Goal: Navigation & Orientation: Find specific page/section

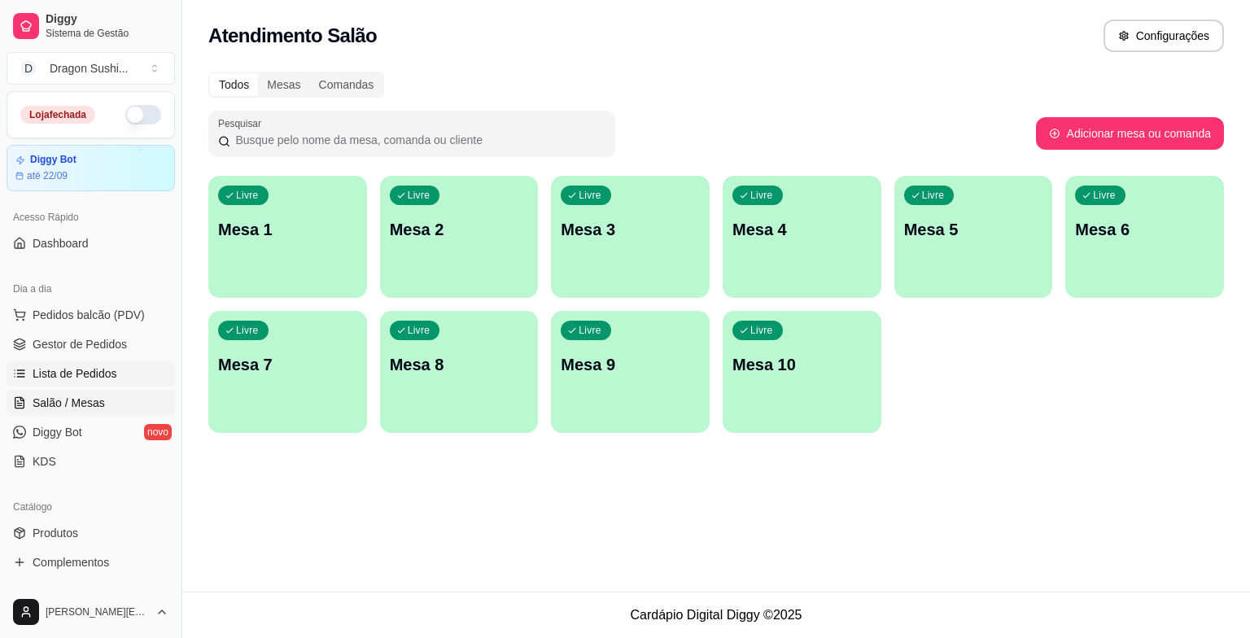
click at [68, 368] on span "Lista de Pedidos" at bounding box center [75, 374] width 85 height 16
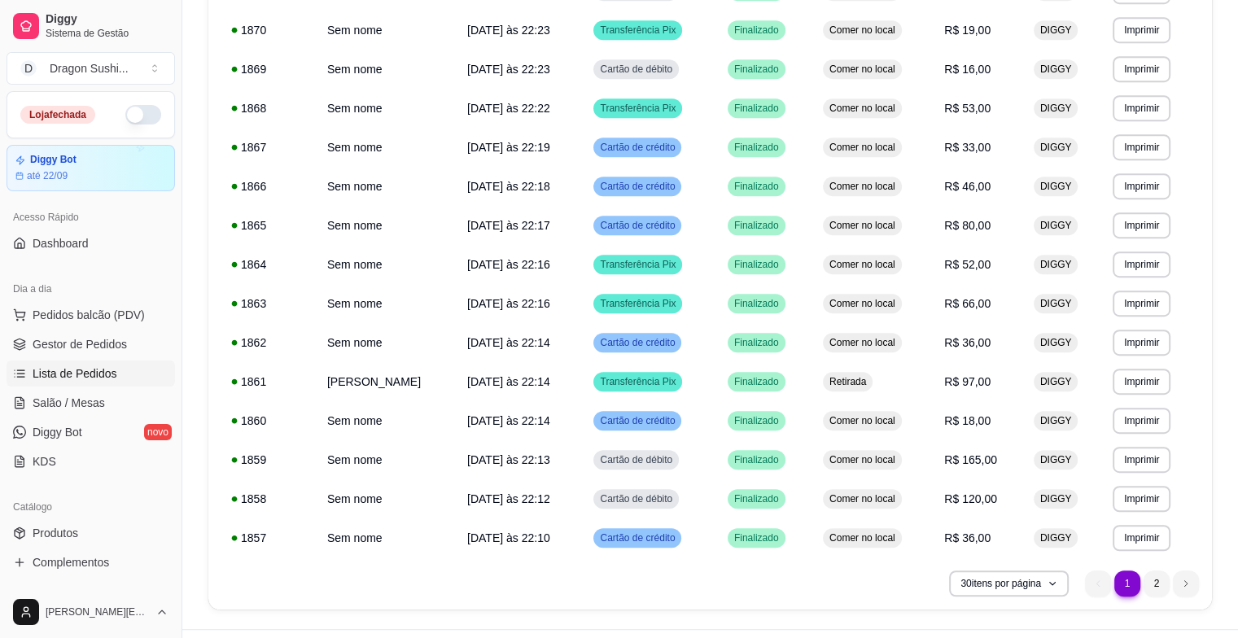
scroll to position [887, 0]
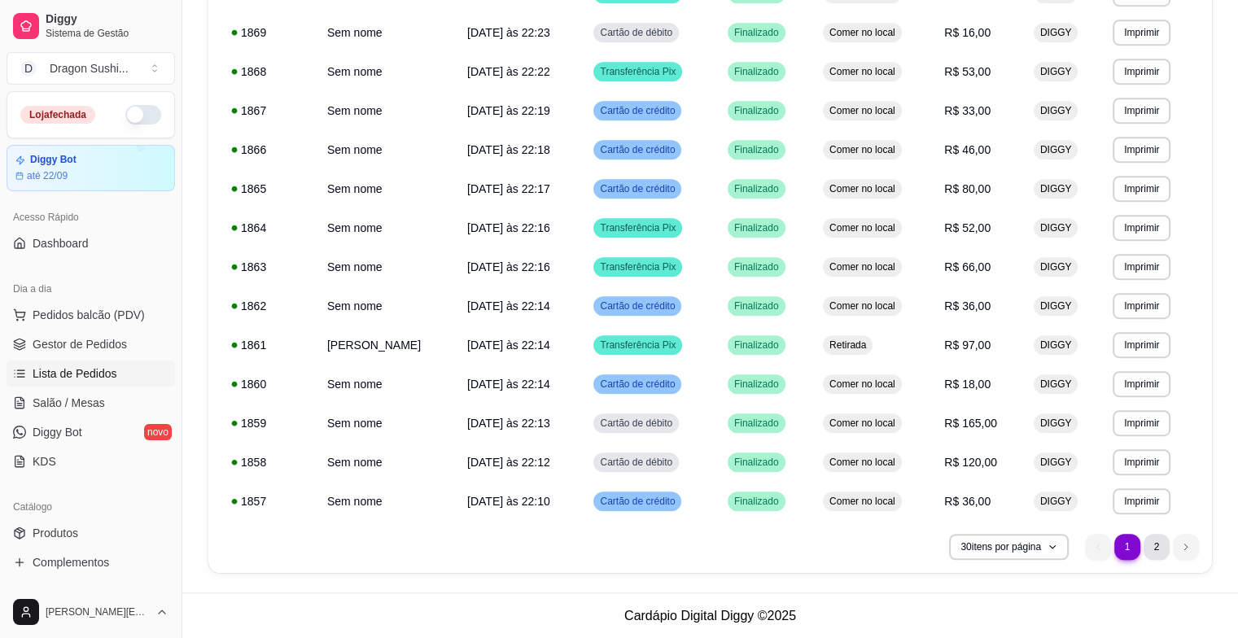
click at [1166, 545] on li "2" at bounding box center [1157, 547] width 26 height 26
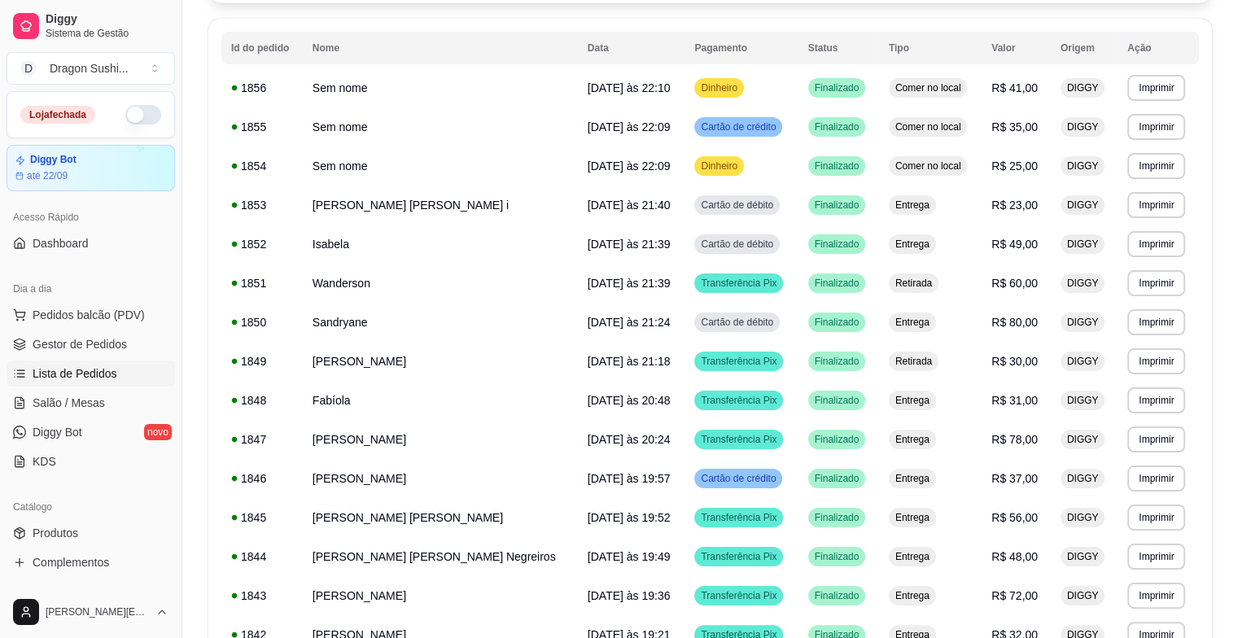
scroll to position [125, 0]
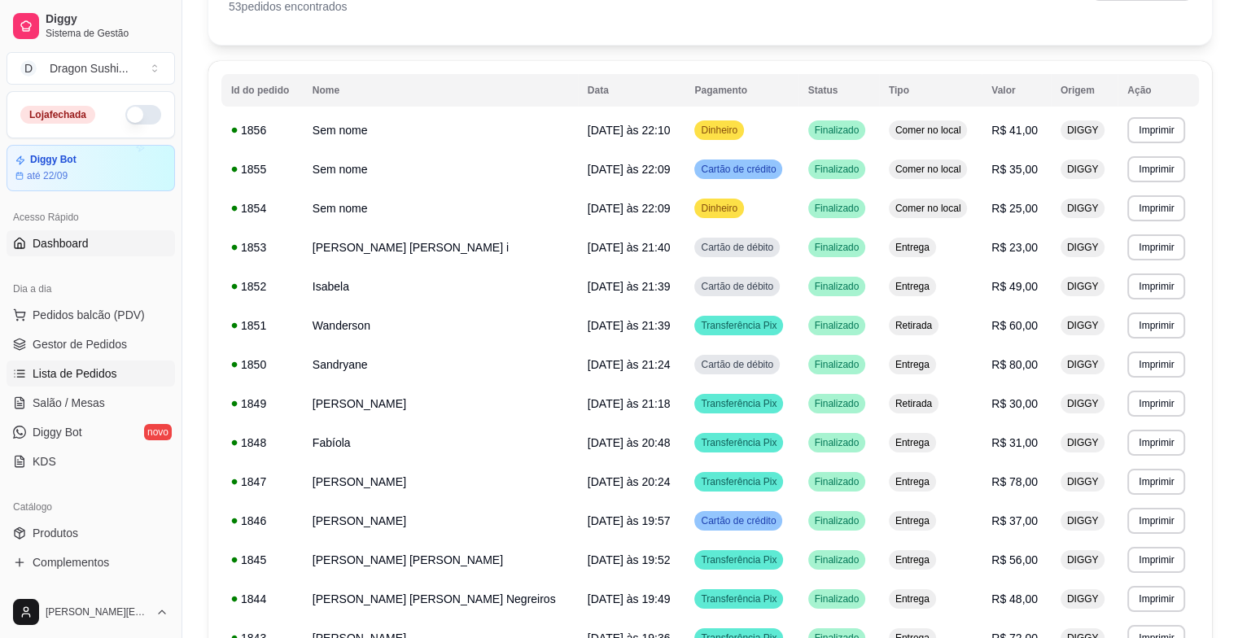
click at [160, 247] on link "Dashboard" at bounding box center [91, 243] width 169 height 26
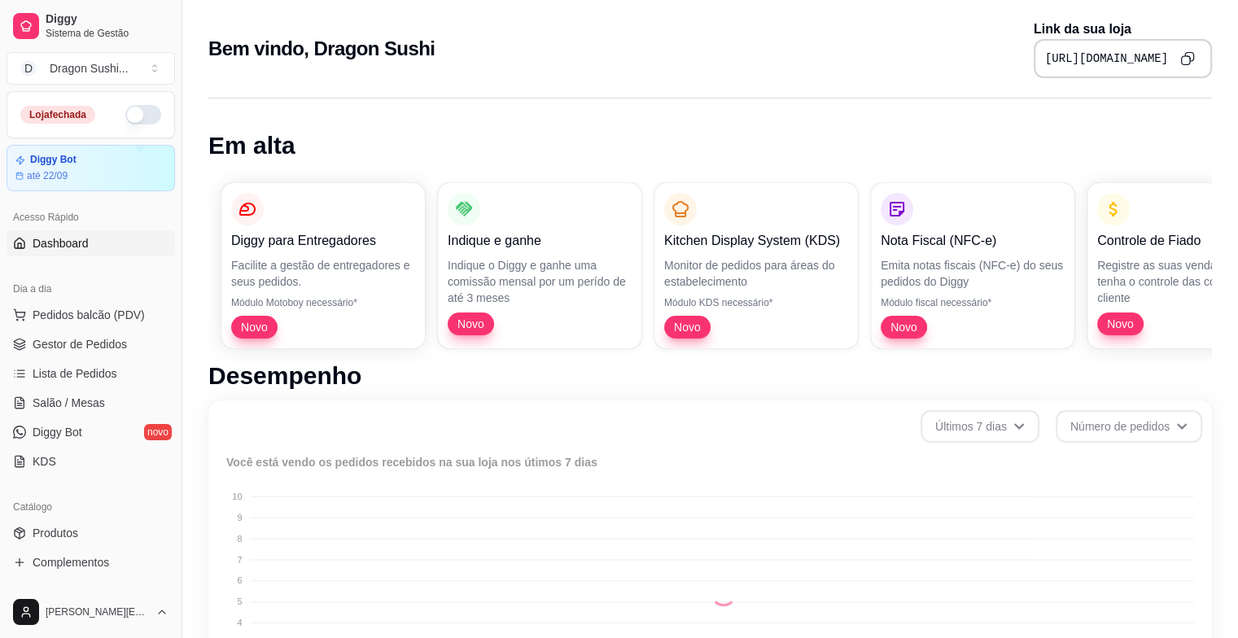
drag, startPoint x: 160, startPoint y: 247, endPoint x: 101, endPoint y: 249, distance: 59.5
click at [122, 255] on link "Dashboard" at bounding box center [91, 243] width 169 height 26
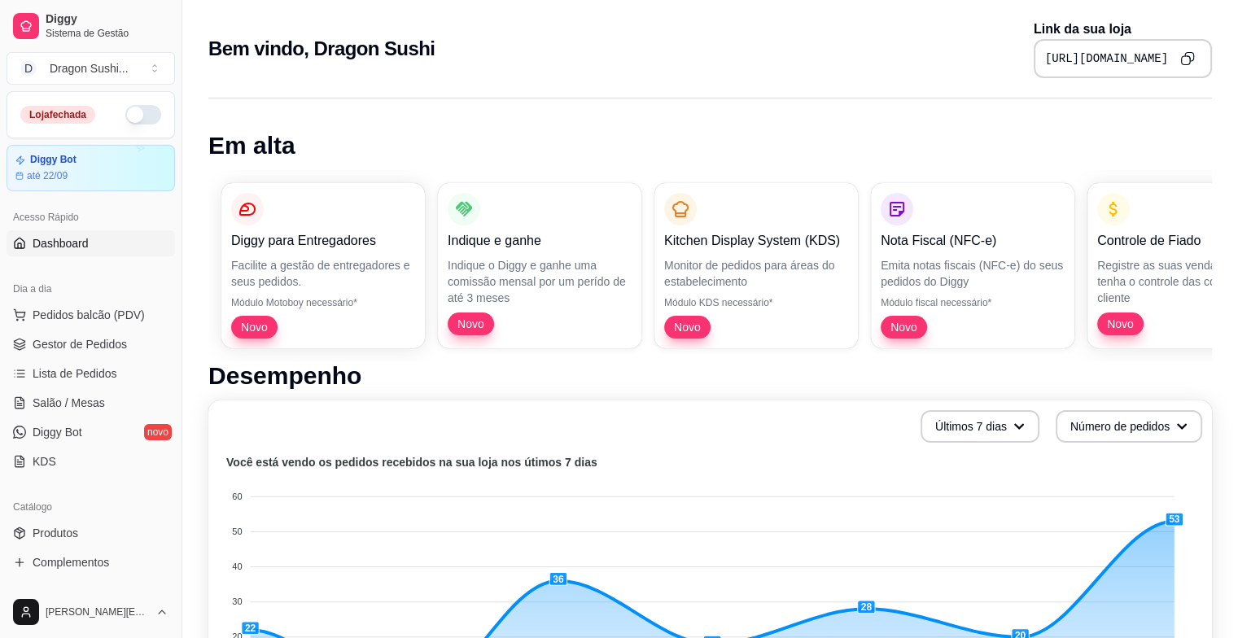
click at [139, 120] on button "button" at bounding box center [143, 115] width 36 height 20
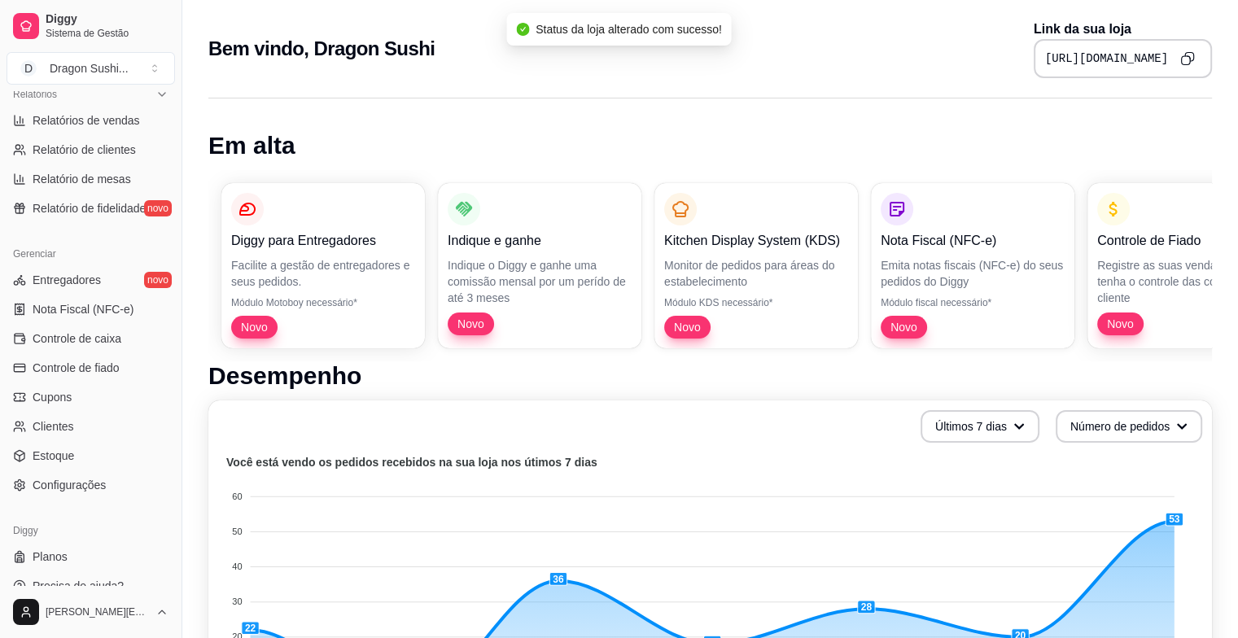
scroll to position [532, 0]
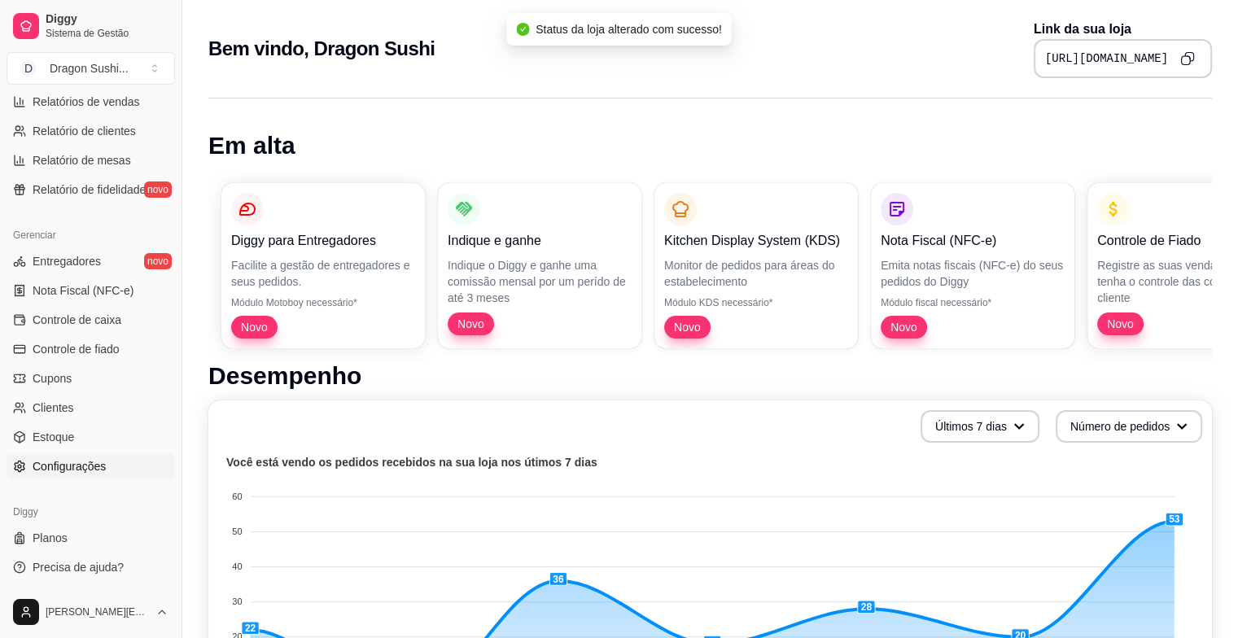
click at [82, 475] on link "Configurações" at bounding box center [91, 466] width 169 height 26
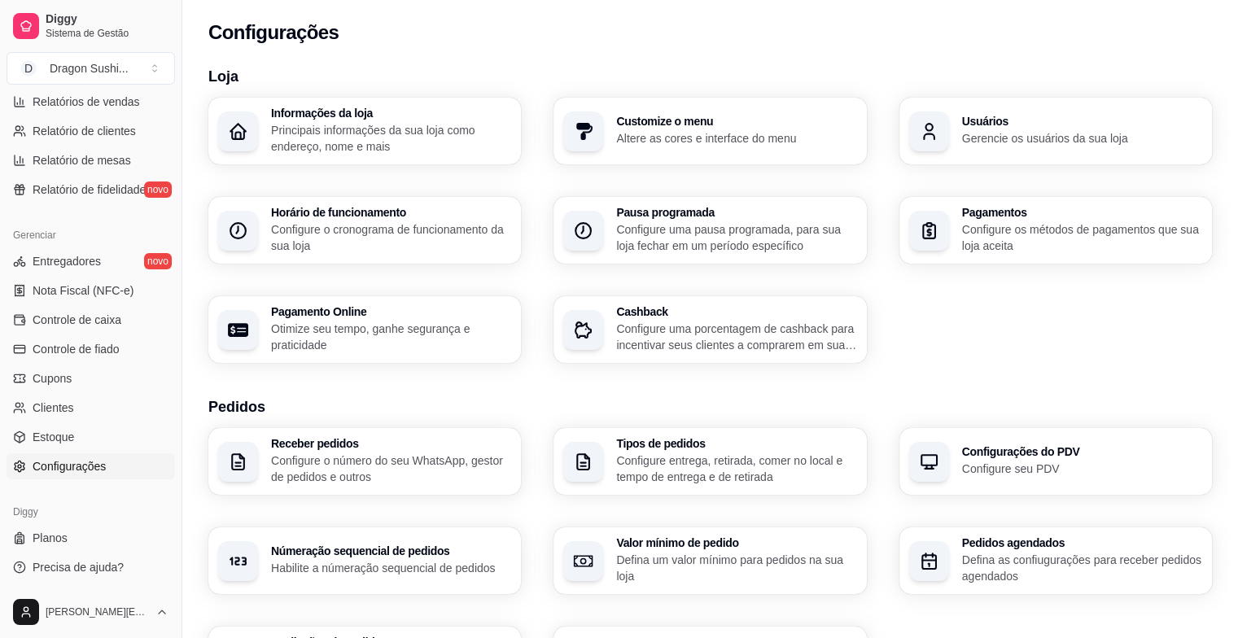
click at [696, 452] on div "Tipos de pedidos Configure entrega, retirada, comer no local e tempo de entrega…" at bounding box center [736, 461] width 240 height 47
click at [98, 110] on link "Relatórios de vendas" at bounding box center [91, 102] width 169 height 26
select select "ALL"
select select "0"
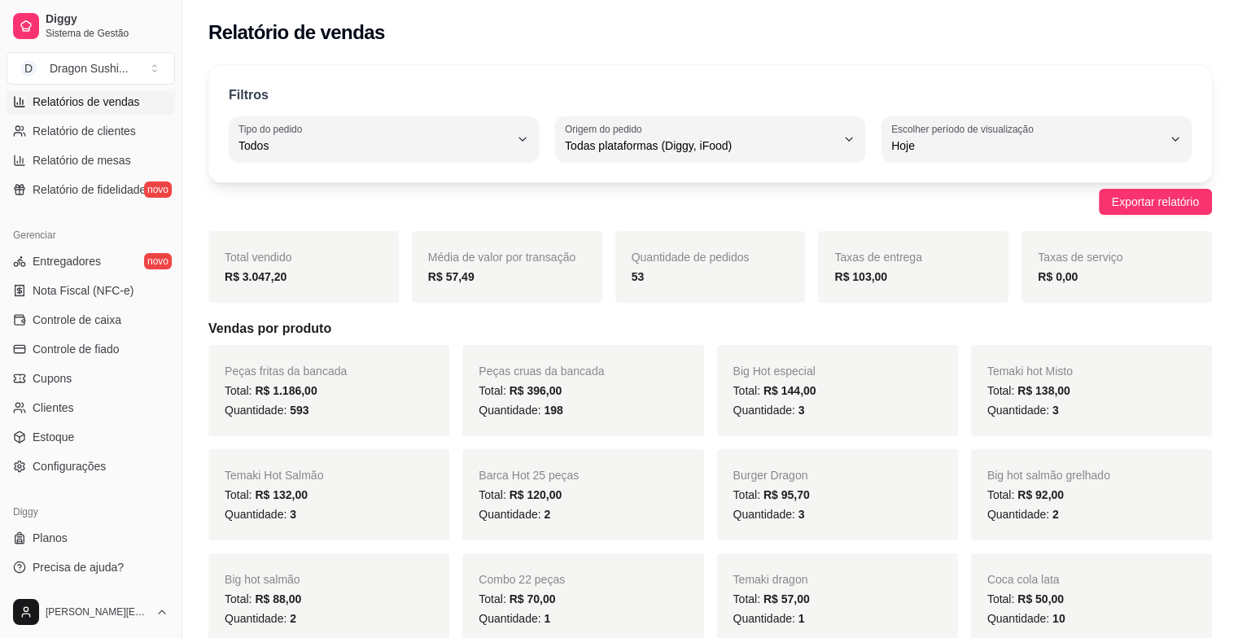
drag, startPoint x: 640, startPoint y: 396, endPoint x: 519, endPoint y: 52, distance: 364.8
click at [519, 52] on div "Relatório de vendas" at bounding box center [710, 27] width 1056 height 55
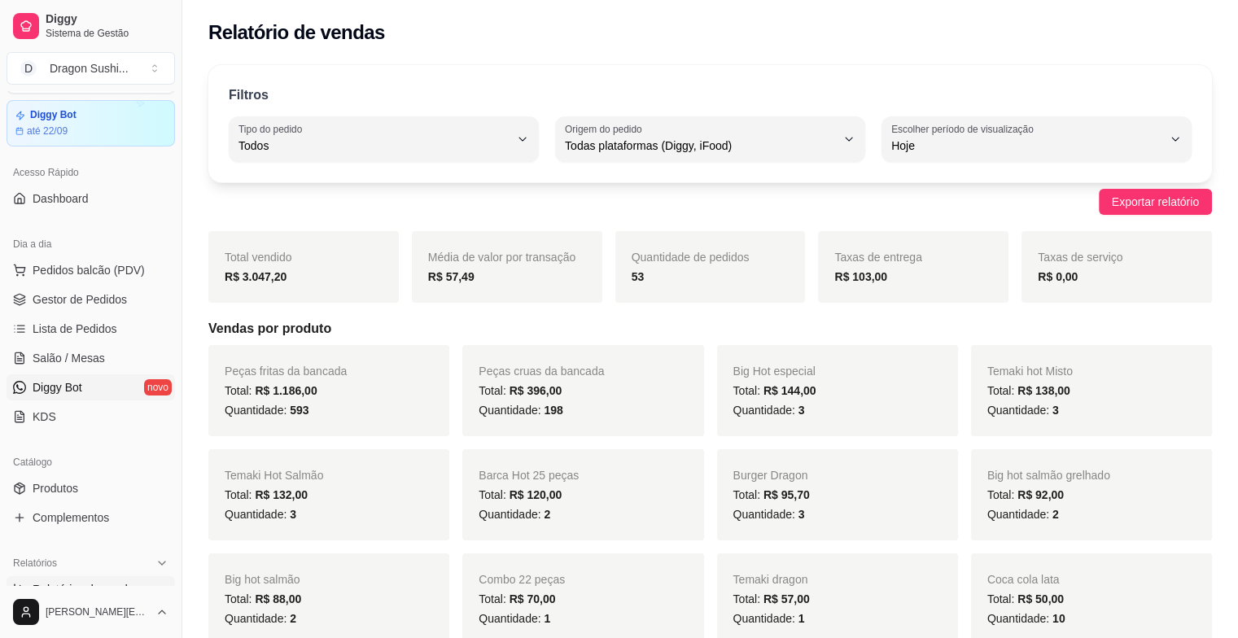
scroll to position [44, 0]
click at [79, 327] on span "Lista de Pedidos" at bounding box center [75, 330] width 85 height 16
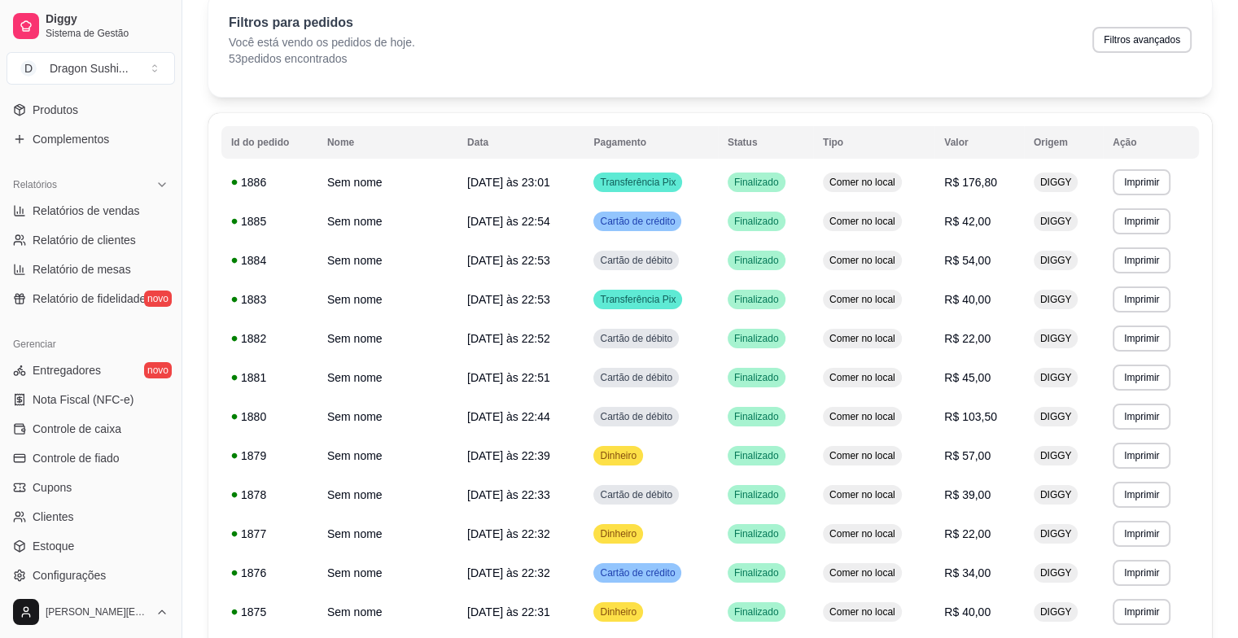
scroll to position [451, 0]
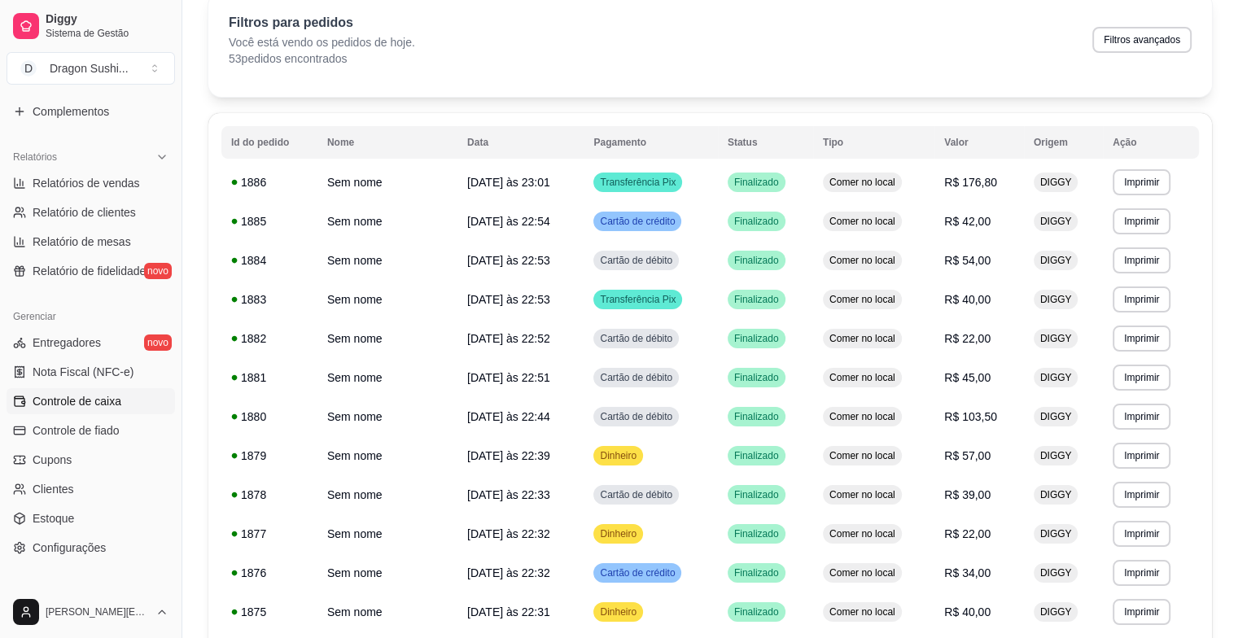
click at [103, 404] on span "Controle de caixa" at bounding box center [77, 401] width 89 height 16
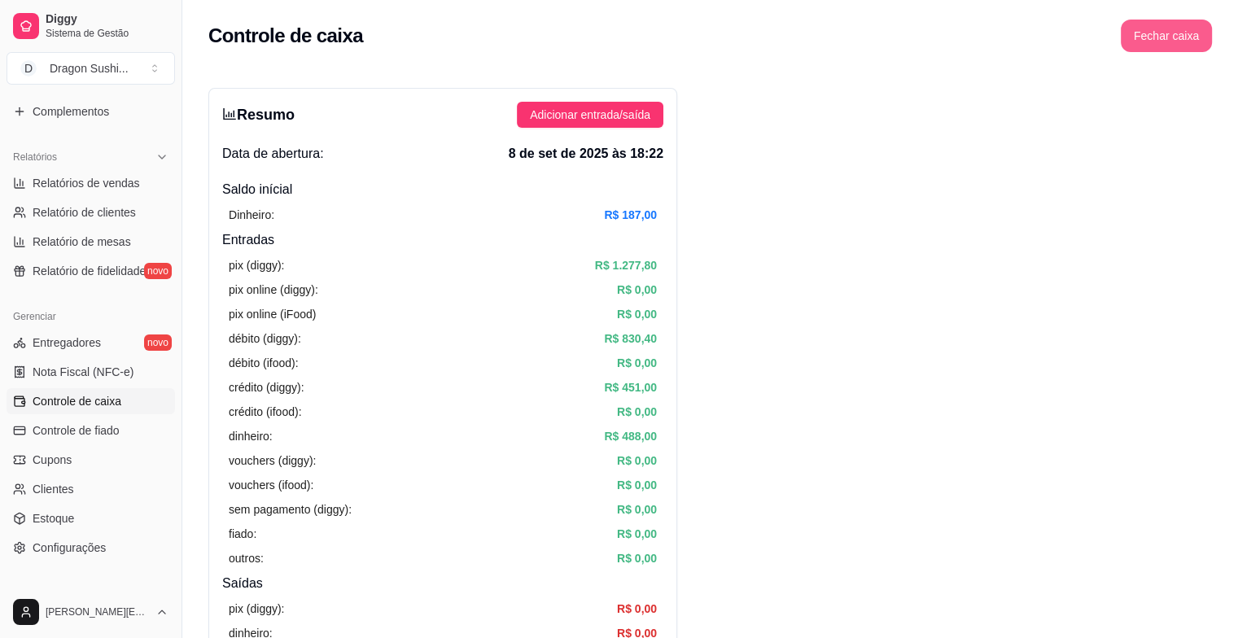
click at [1183, 42] on button "Fechar caixa" at bounding box center [1166, 36] width 91 height 33
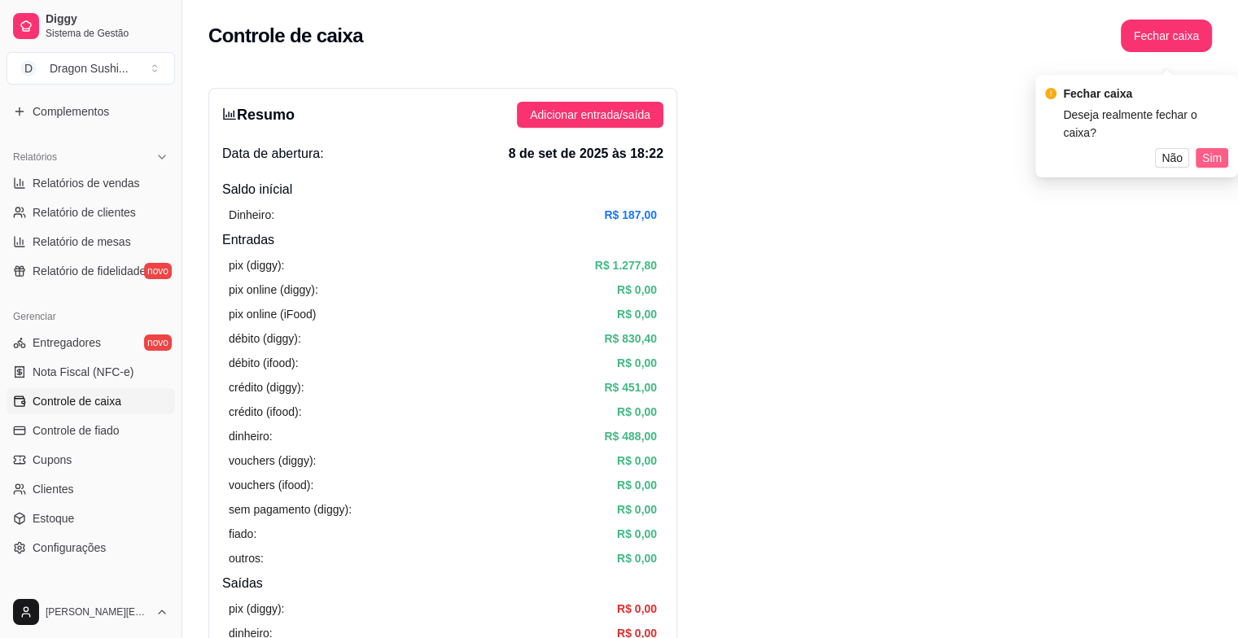
click at [1220, 149] on span "Sim" at bounding box center [1212, 158] width 20 height 18
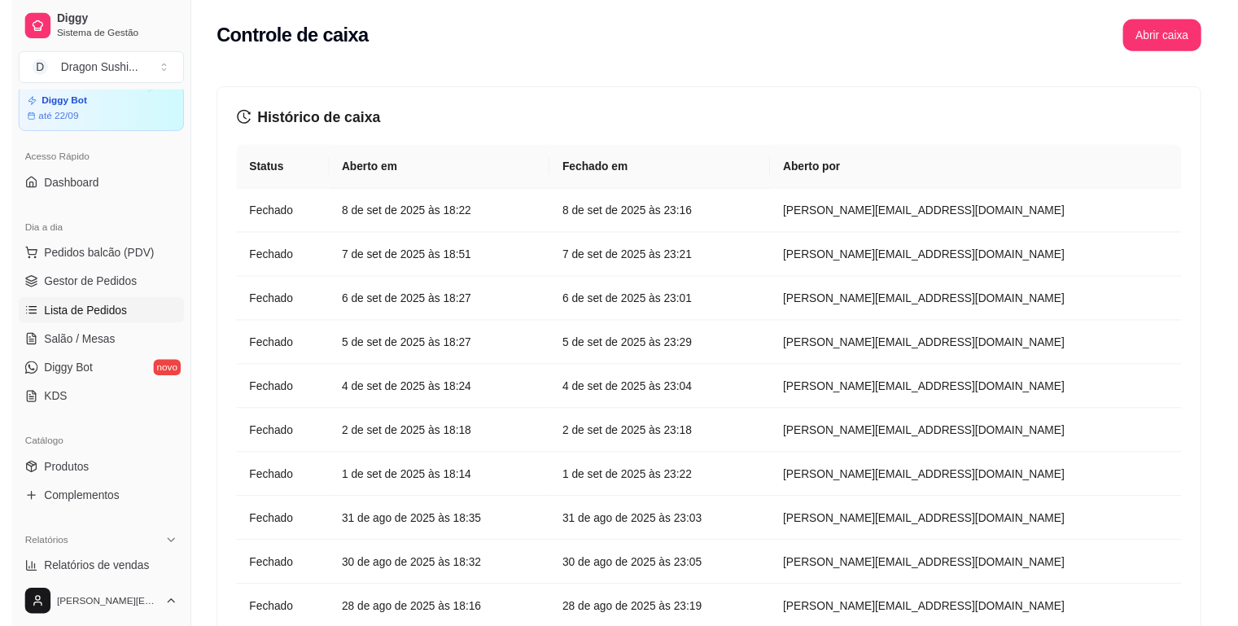
scroll to position [81, 0]
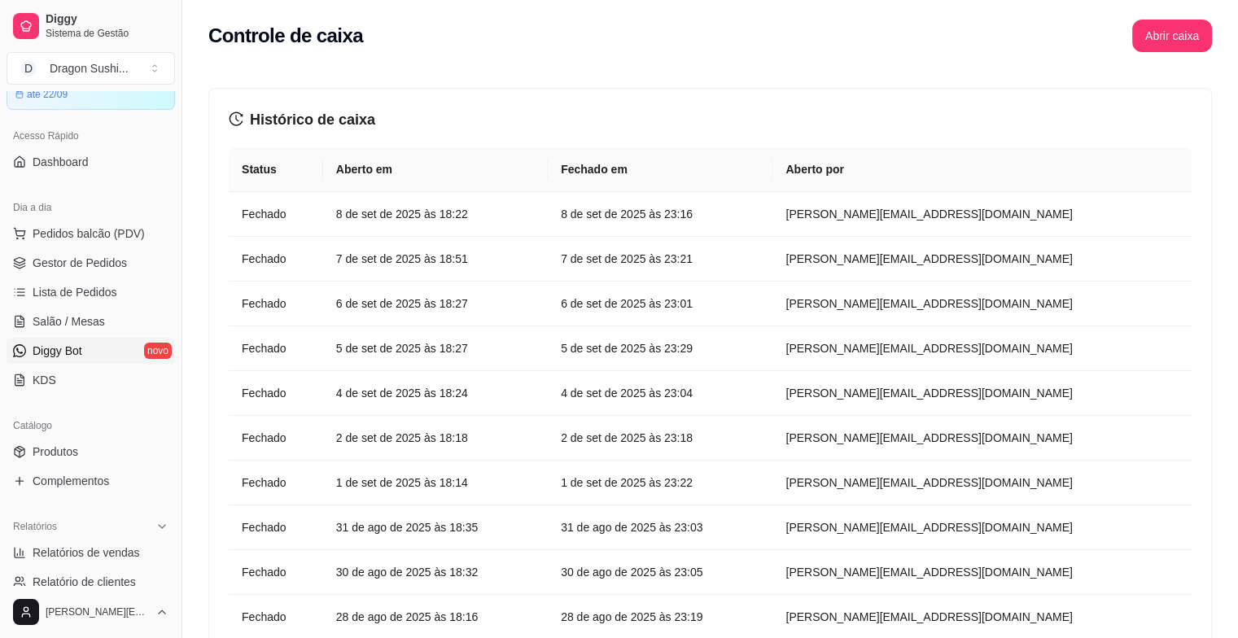
click at [114, 353] on link "Diggy Bot novo" at bounding box center [91, 351] width 169 height 26
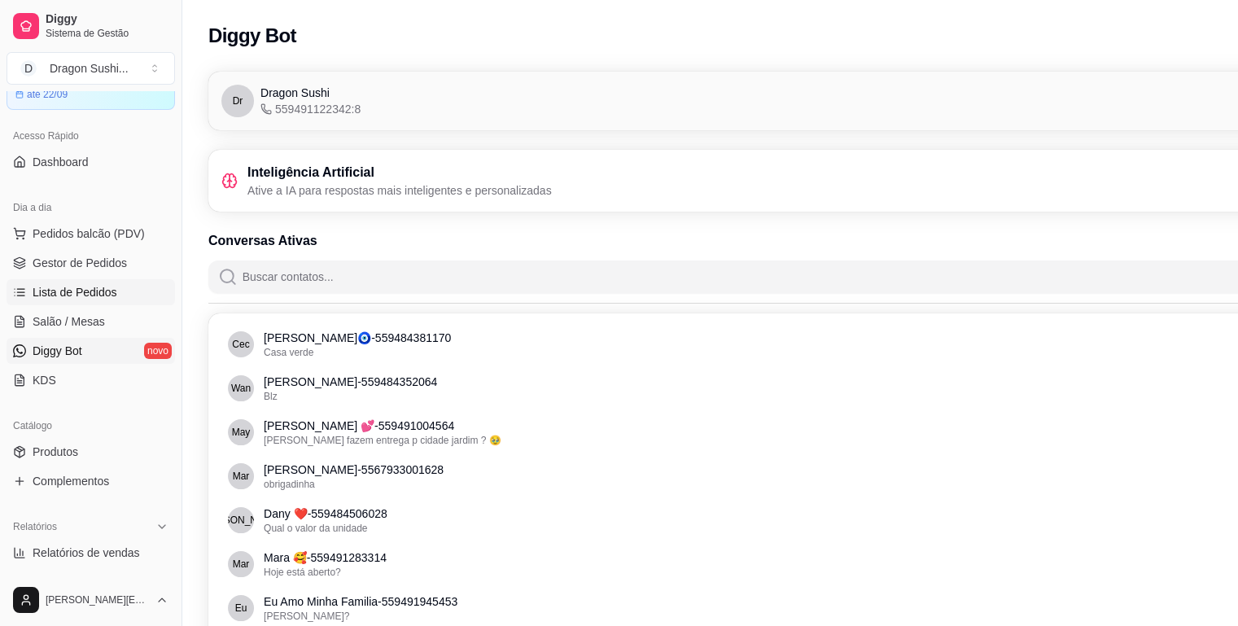
click at [74, 300] on span "Lista de Pedidos" at bounding box center [75, 292] width 85 height 16
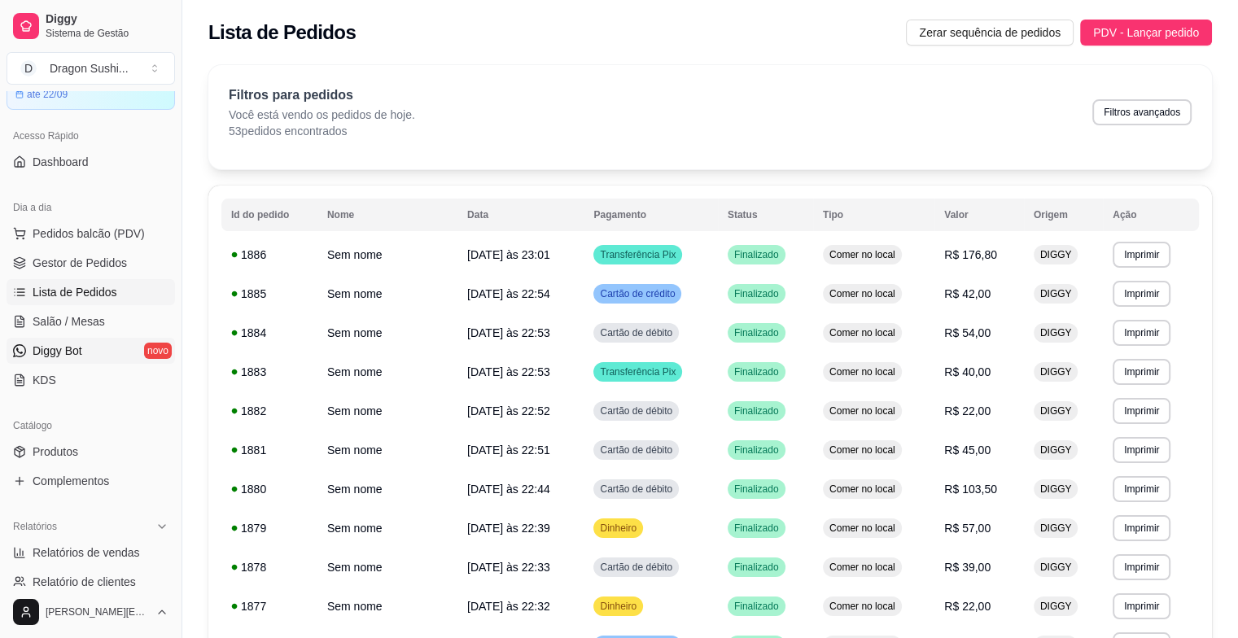
click at [68, 355] on span "Diggy Bot" at bounding box center [58, 351] width 50 height 16
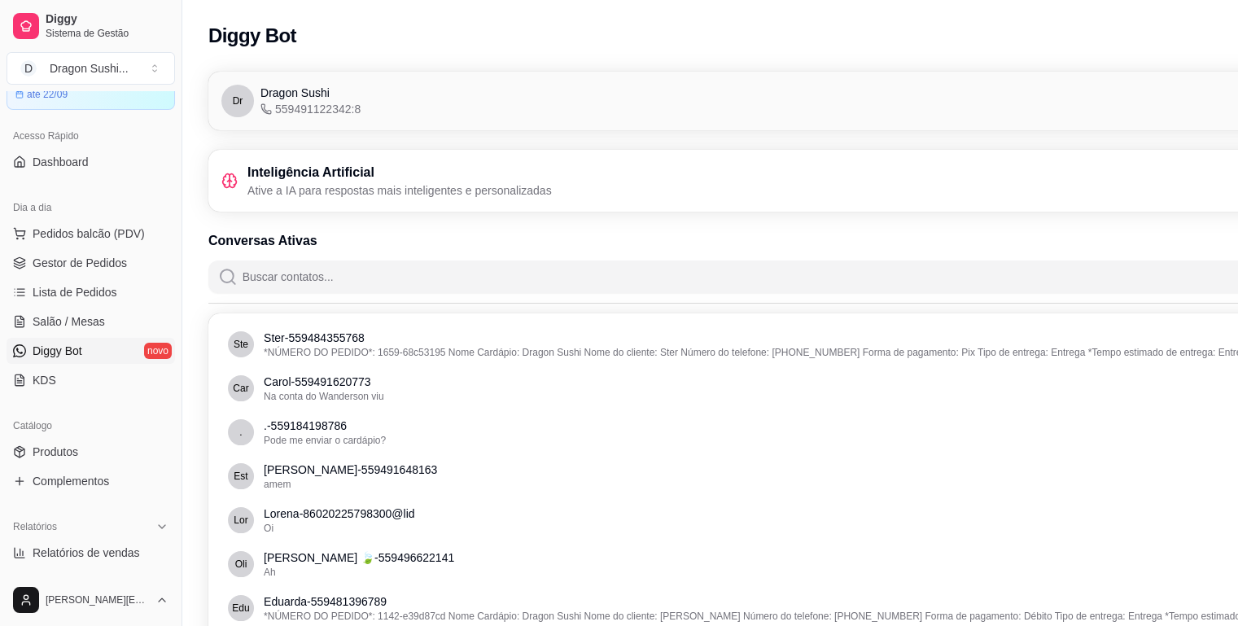
click at [374, 191] on p "Ative a IA para respostas mais inteligentes e personalizadas" at bounding box center [399, 190] width 304 height 16
click at [225, 179] on icon at bounding box center [229, 181] width 16 height 16
click at [307, 192] on p "Ative a IA para respostas mais inteligentes e personalizadas" at bounding box center [399, 190] width 304 height 16
click at [61, 322] on span "Salão / Mesas" at bounding box center [69, 321] width 72 height 16
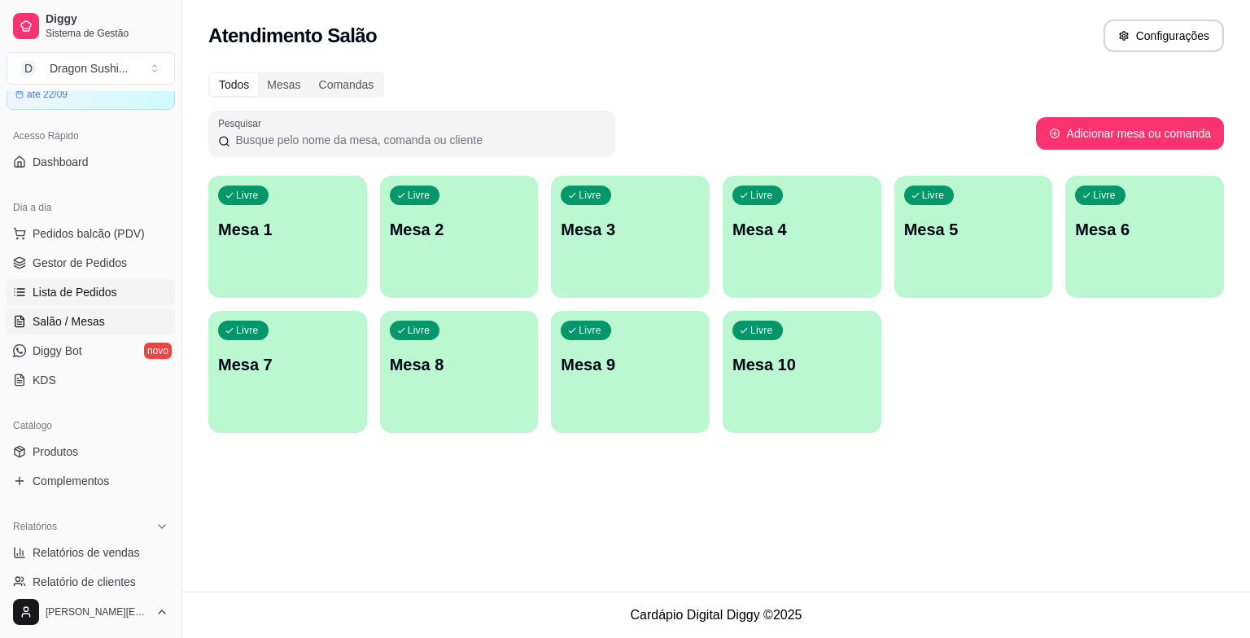
click at [94, 290] on span "Lista de Pedidos" at bounding box center [75, 292] width 85 height 16
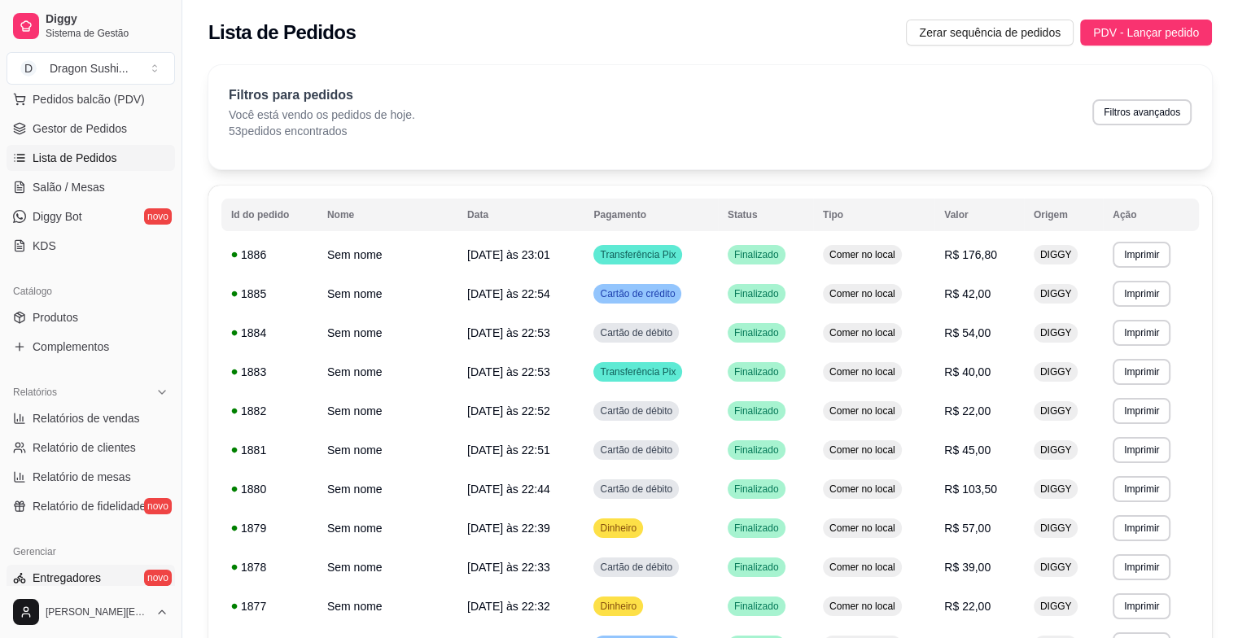
scroll to position [244, 0]
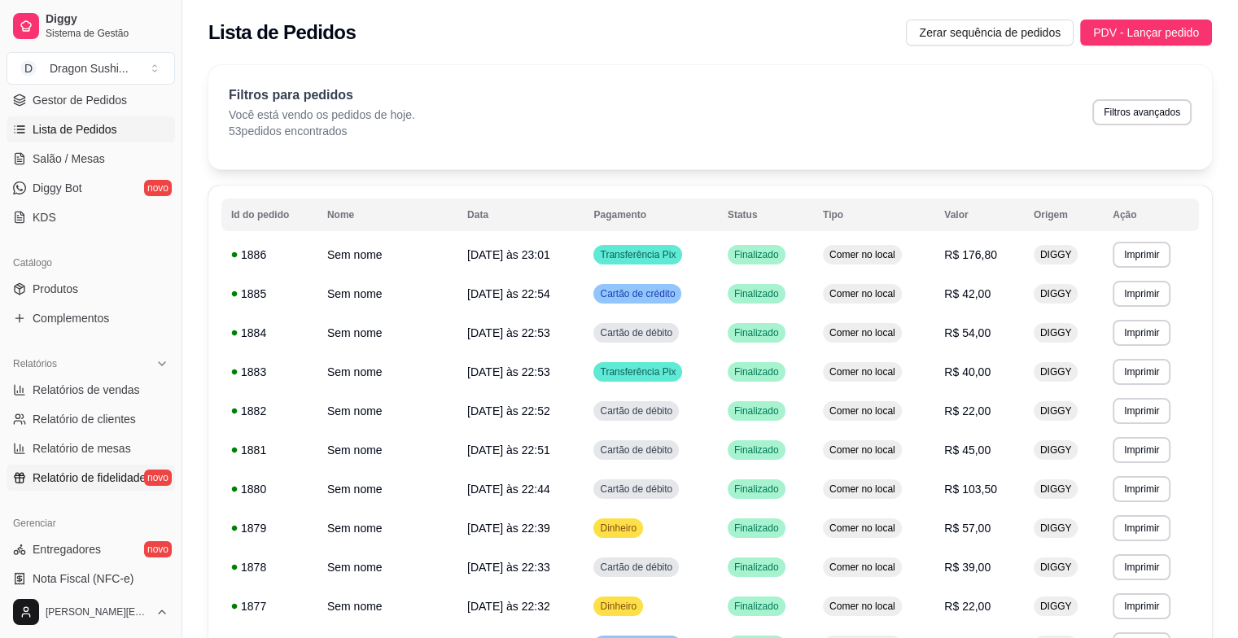
click at [104, 488] on link "Relatório de fidelidade novo" at bounding box center [91, 478] width 169 height 26
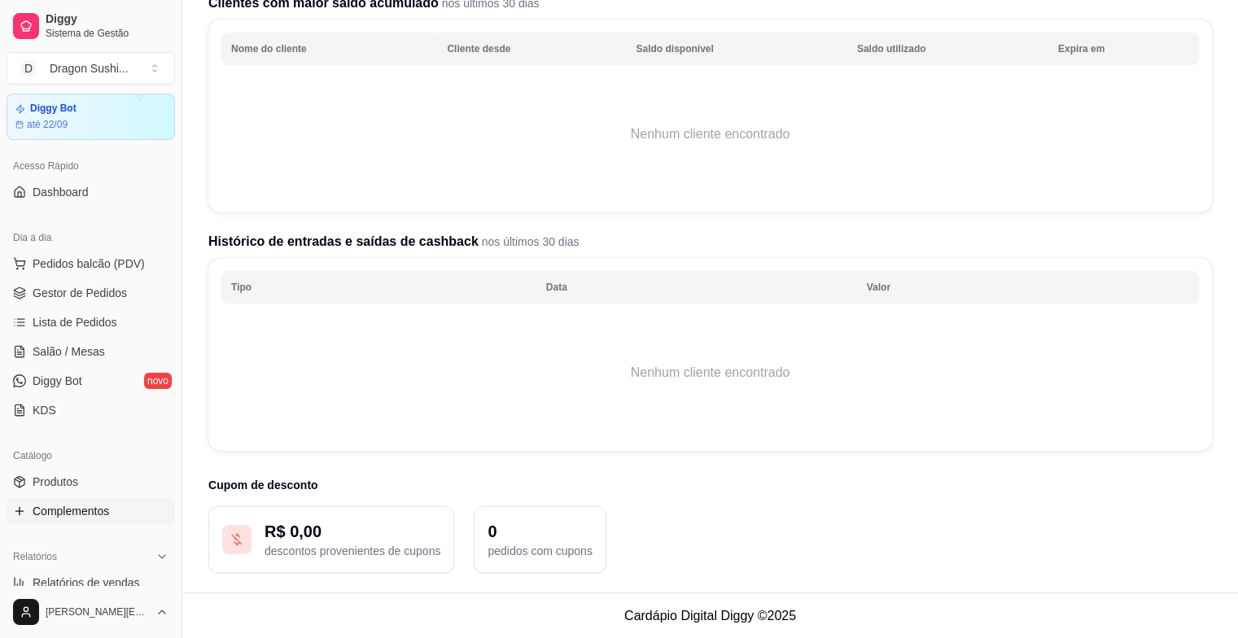
scroll to position [44, 0]
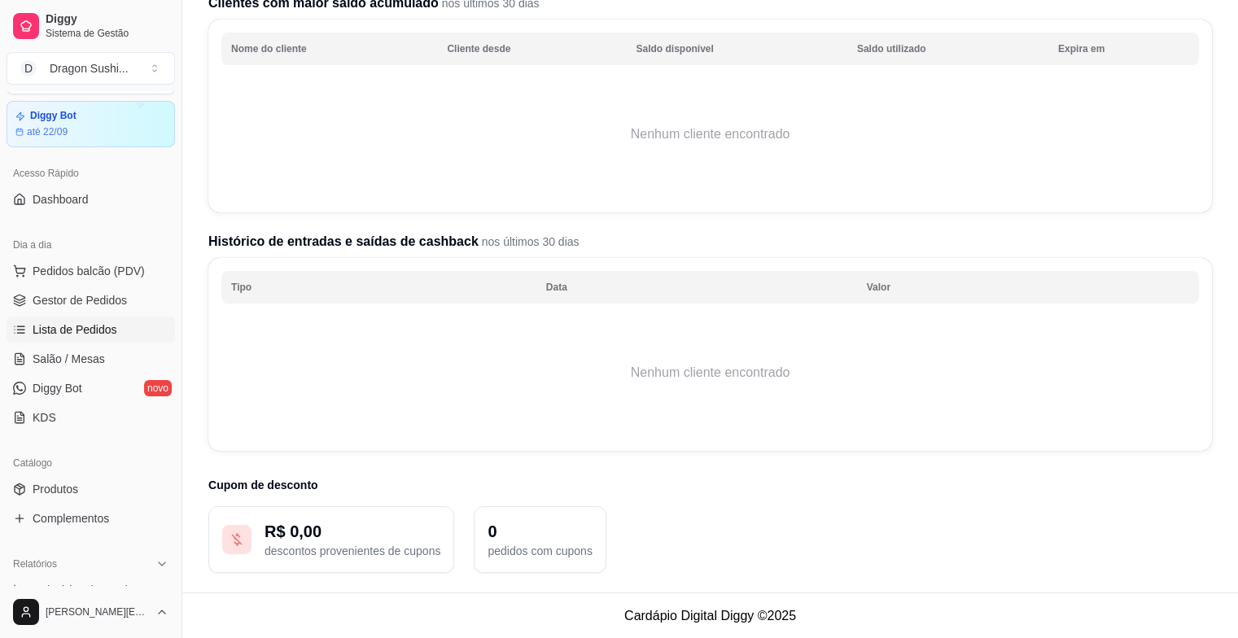
click at [107, 322] on span "Lista de Pedidos" at bounding box center [75, 330] width 85 height 16
